Goal: Check status: Check status

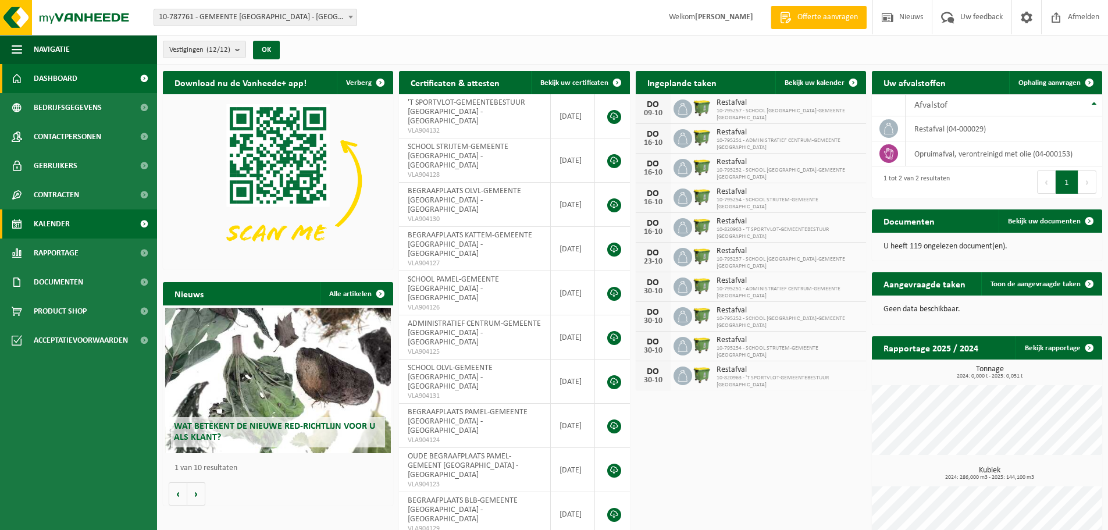
click at [79, 221] on link "Kalender" at bounding box center [78, 223] width 157 height 29
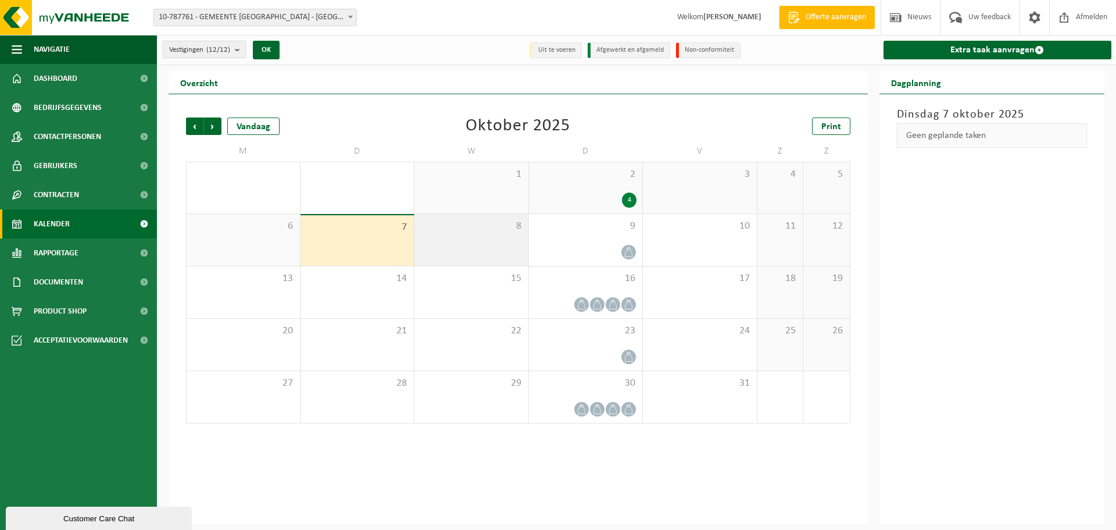
click at [480, 244] on div "8" at bounding box center [472, 240] width 114 height 52
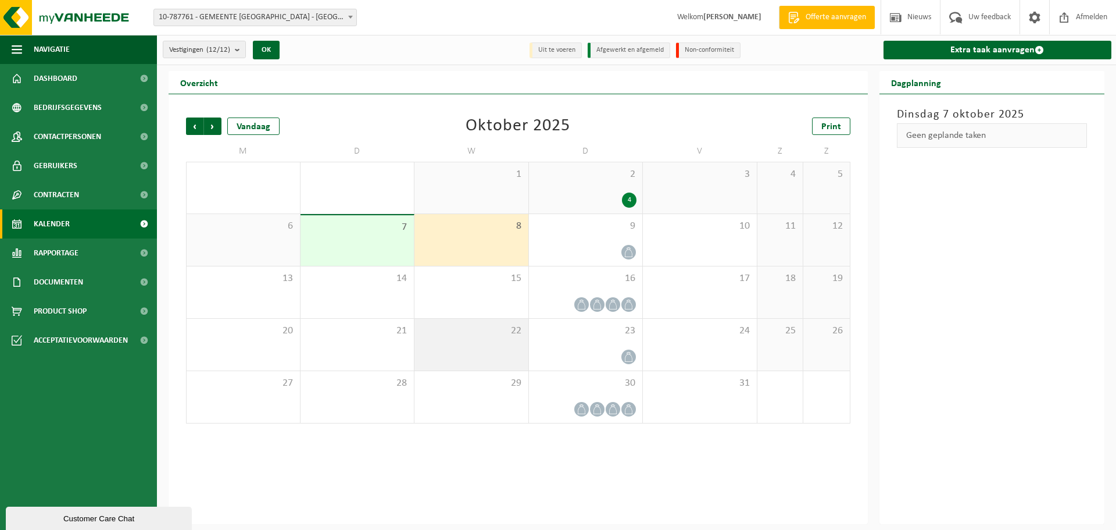
click at [459, 354] on div "22" at bounding box center [472, 345] width 114 height 52
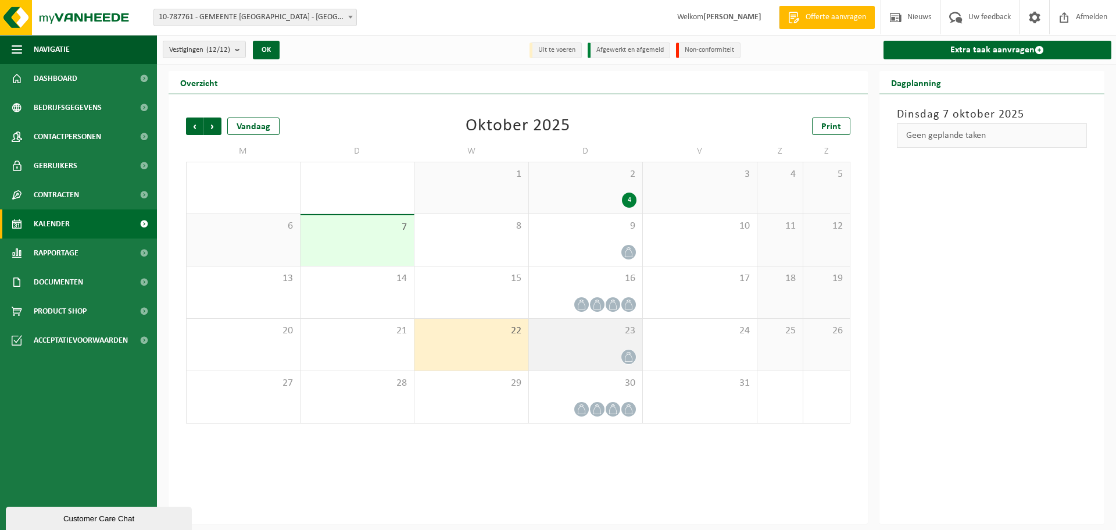
click at [580, 326] on span "23" at bounding box center [586, 330] width 102 height 13
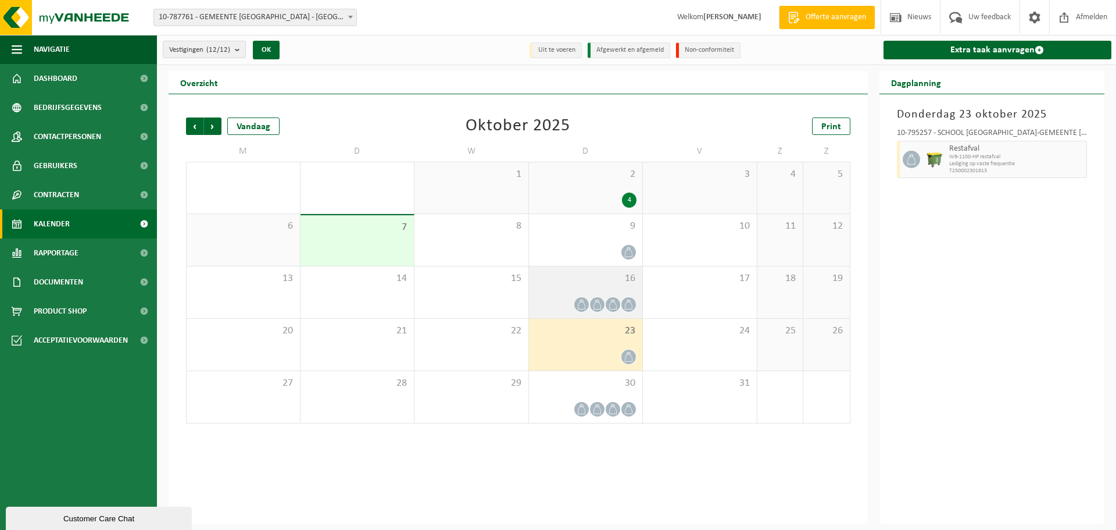
click at [580, 291] on div "16" at bounding box center [586, 292] width 114 height 52
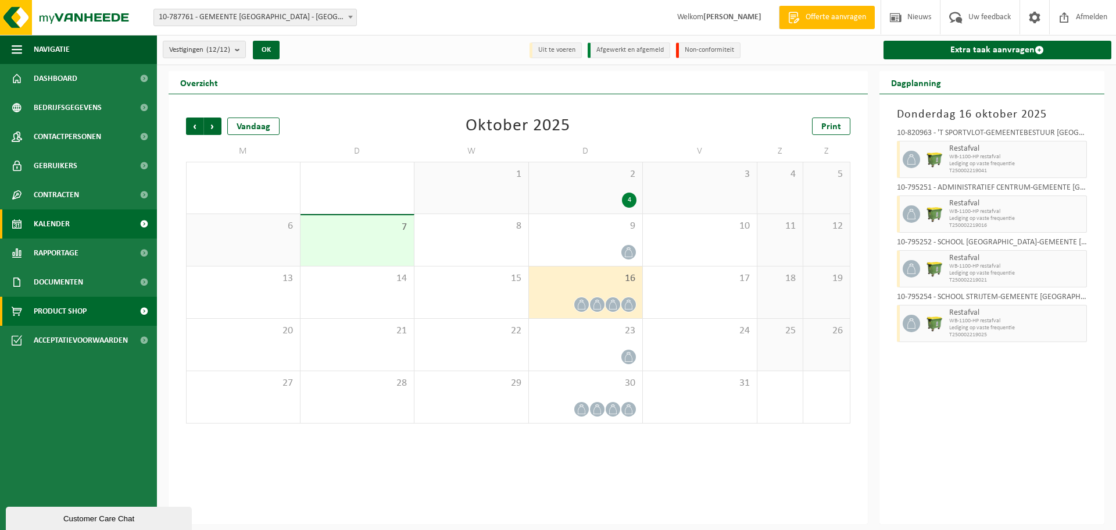
click at [59, 312] on span "Product Shop" at bounding box center [60, 311] width 53 height 29
click at [74, 315] on span "Product Shop" at bounding box center [60, 311] width 53 height 29
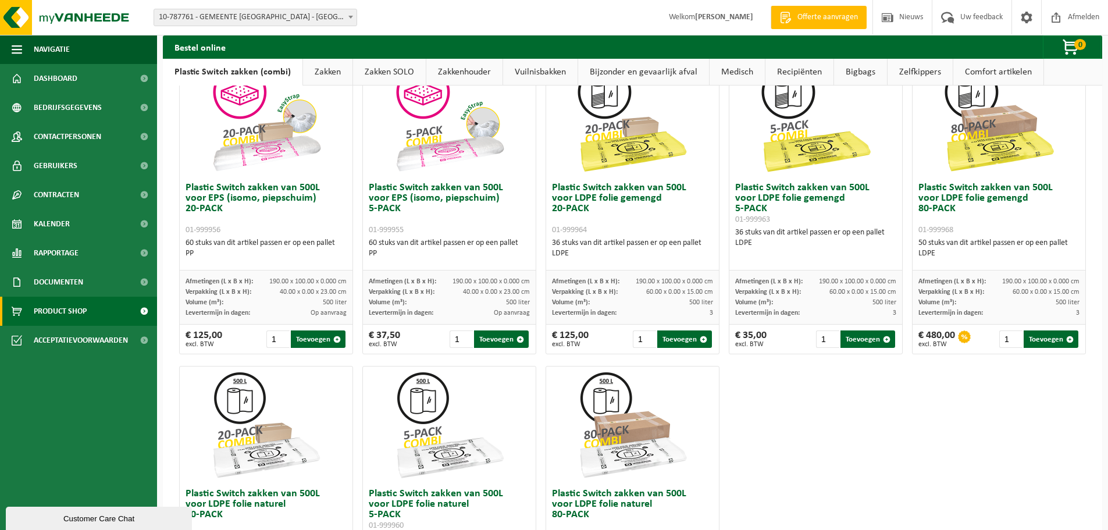
scroll to position [562, 0]
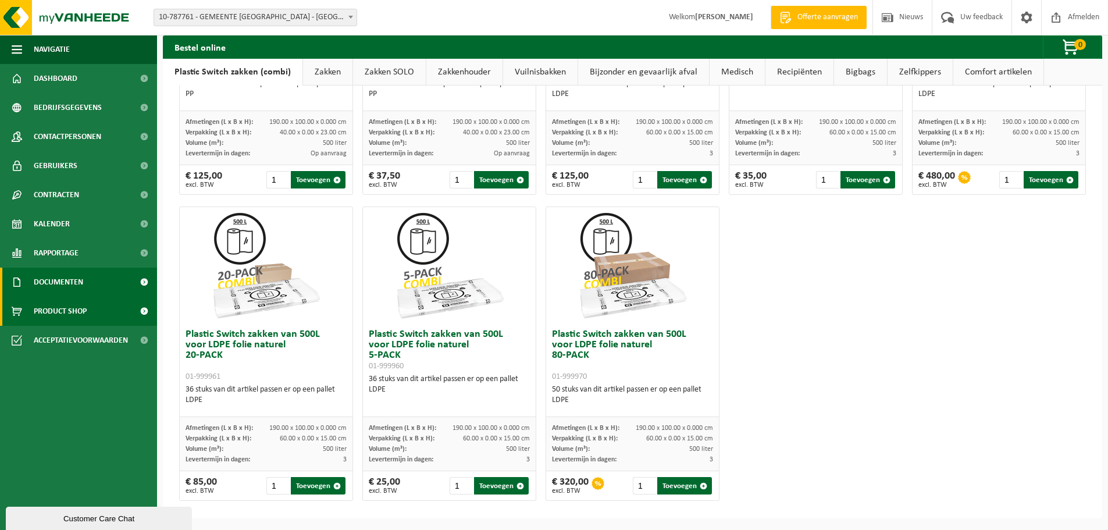
click at [64, 290] on span "Documenten" at bounding box center [58, 281] width 49 height 29
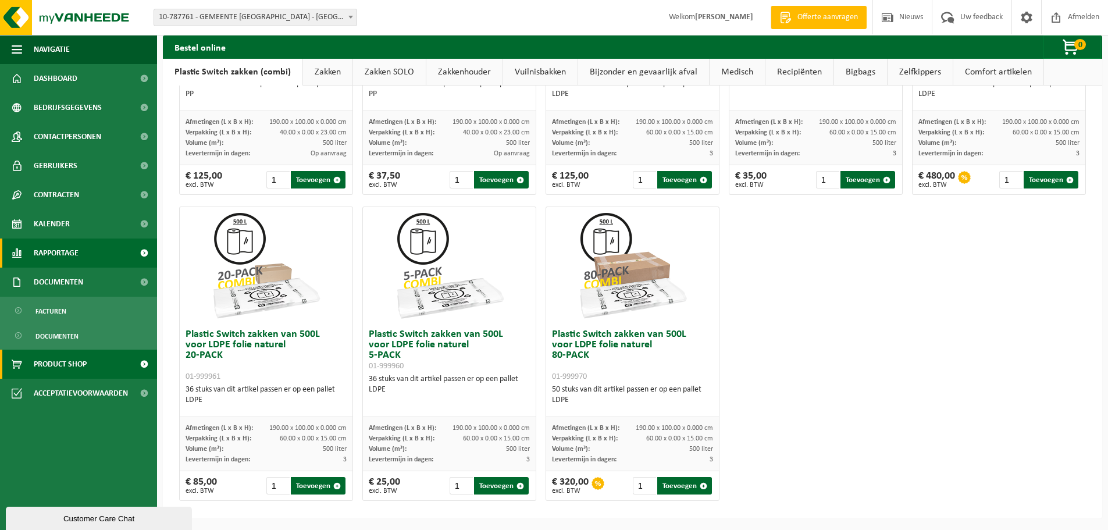
click at [67, 254] on span "Rapportage" at bounding box center [56, 252] width 45 height 29
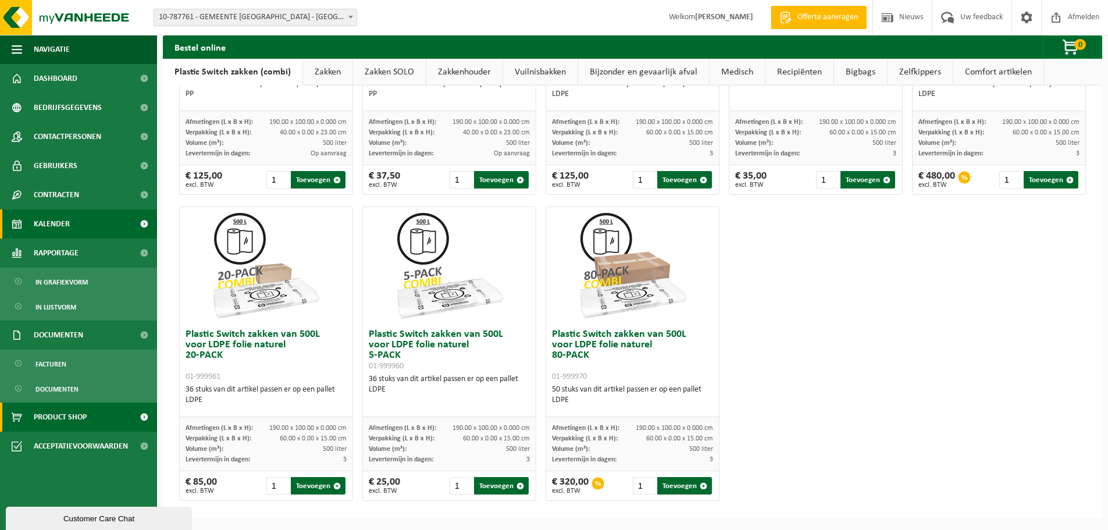
click at [67, 227] on span "Kalender" at bounding box center [52, 223] width 36 height 29
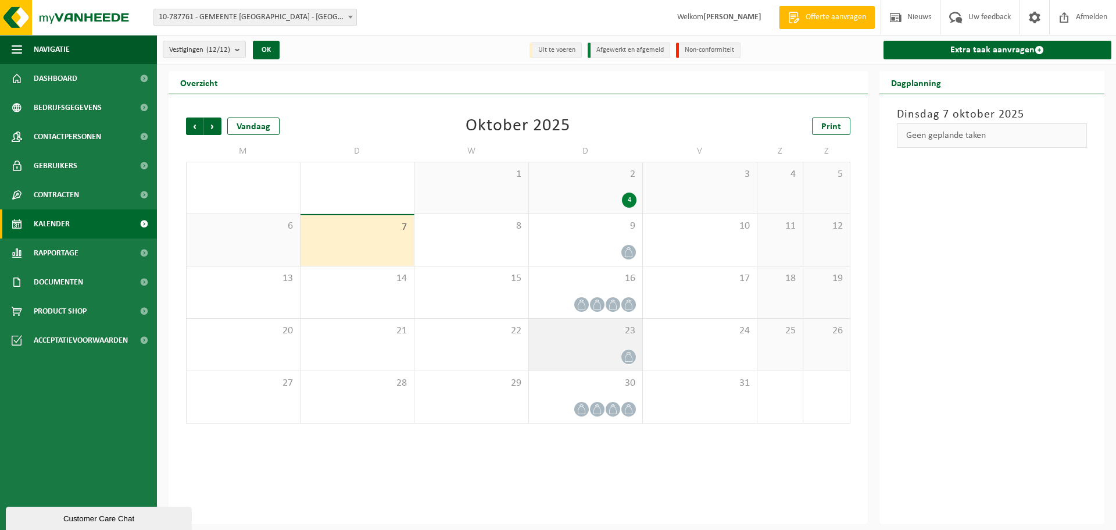
click at [580, 358] on div at bounding box center [586, 357] width 102 height 16
